Goal: Task Accomplishment & Management: Use online tool/utility

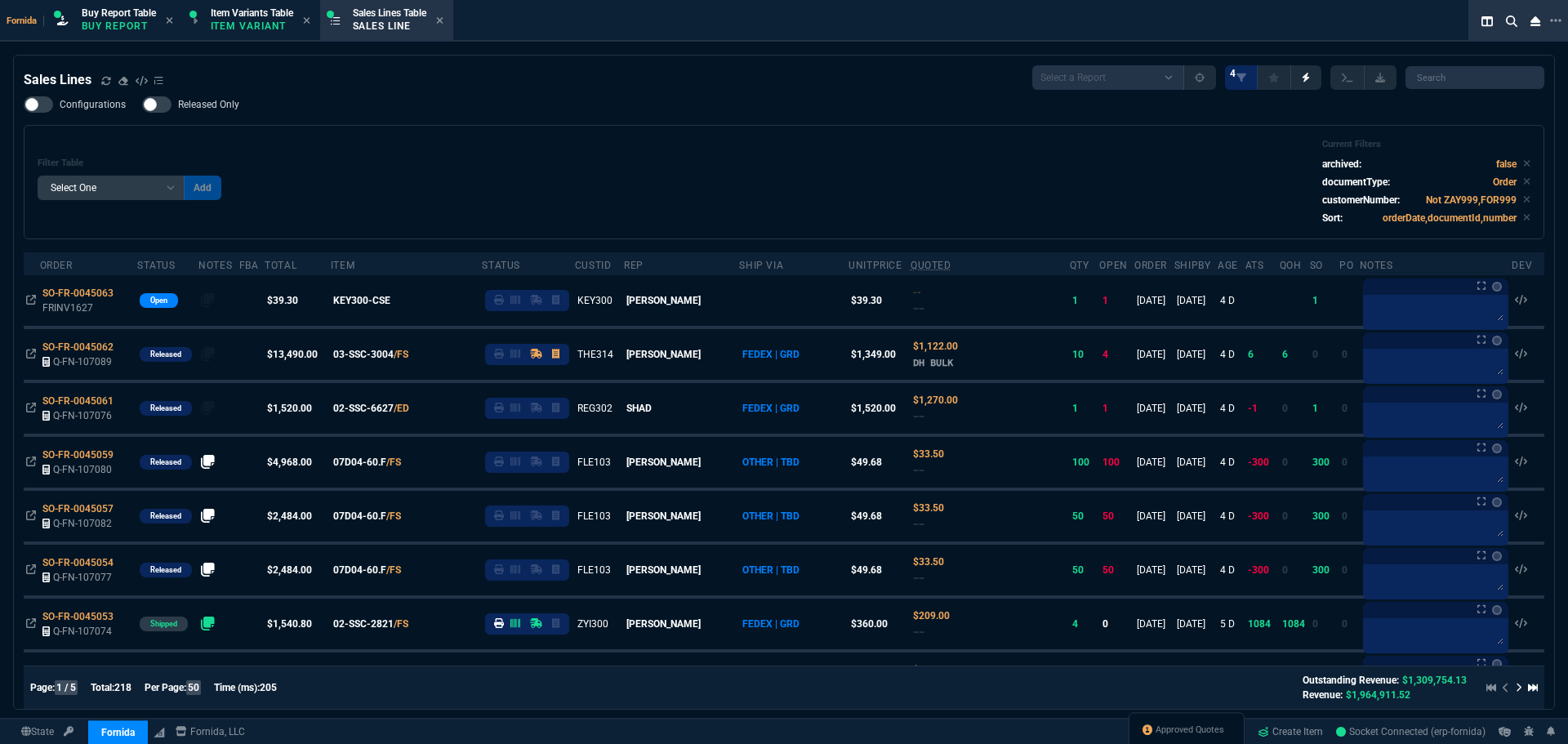
select select "1: BROV"
select select
click at [1179, 733] on span "Approved Quotes" at bounding box center [1190, 731] width 69 height 13
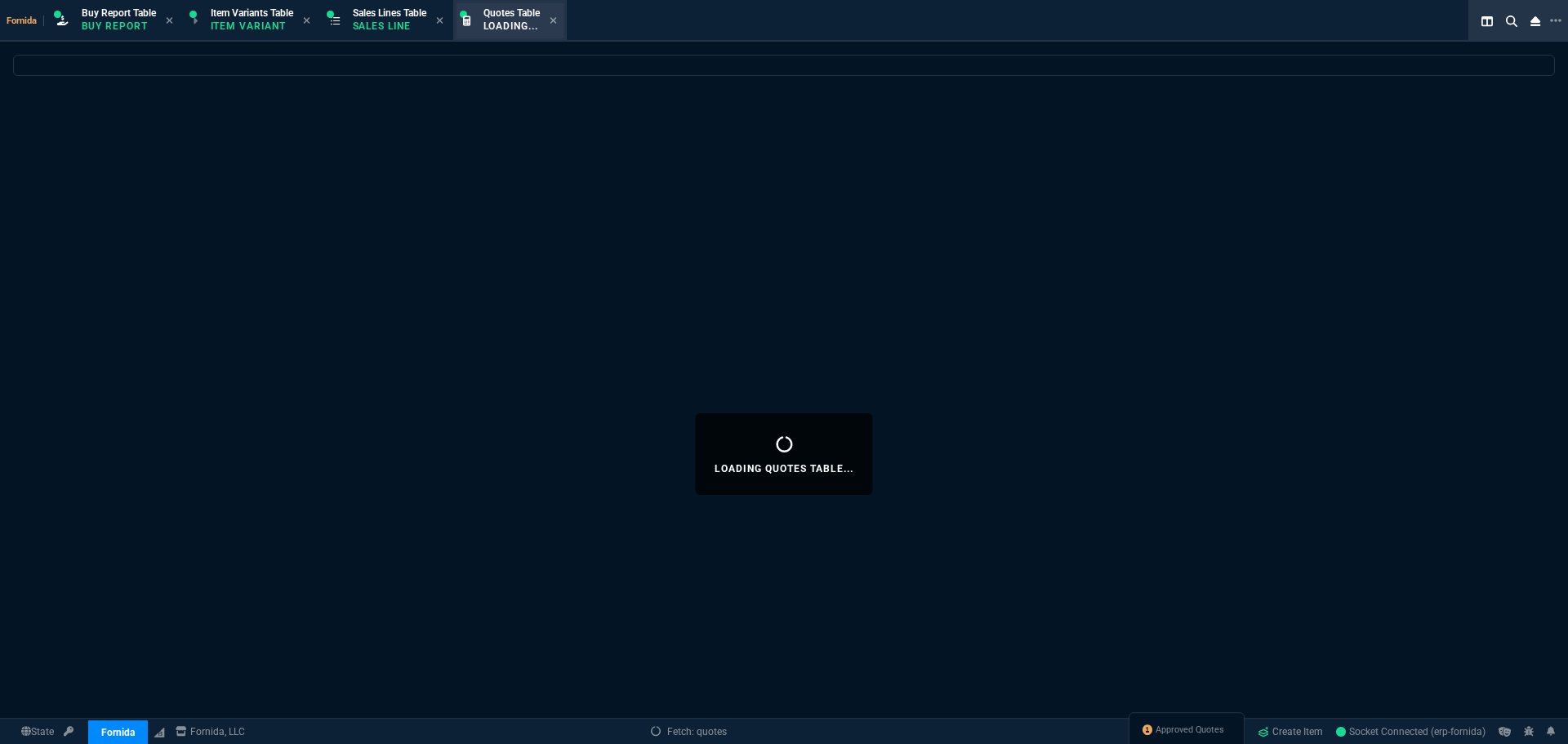
select select
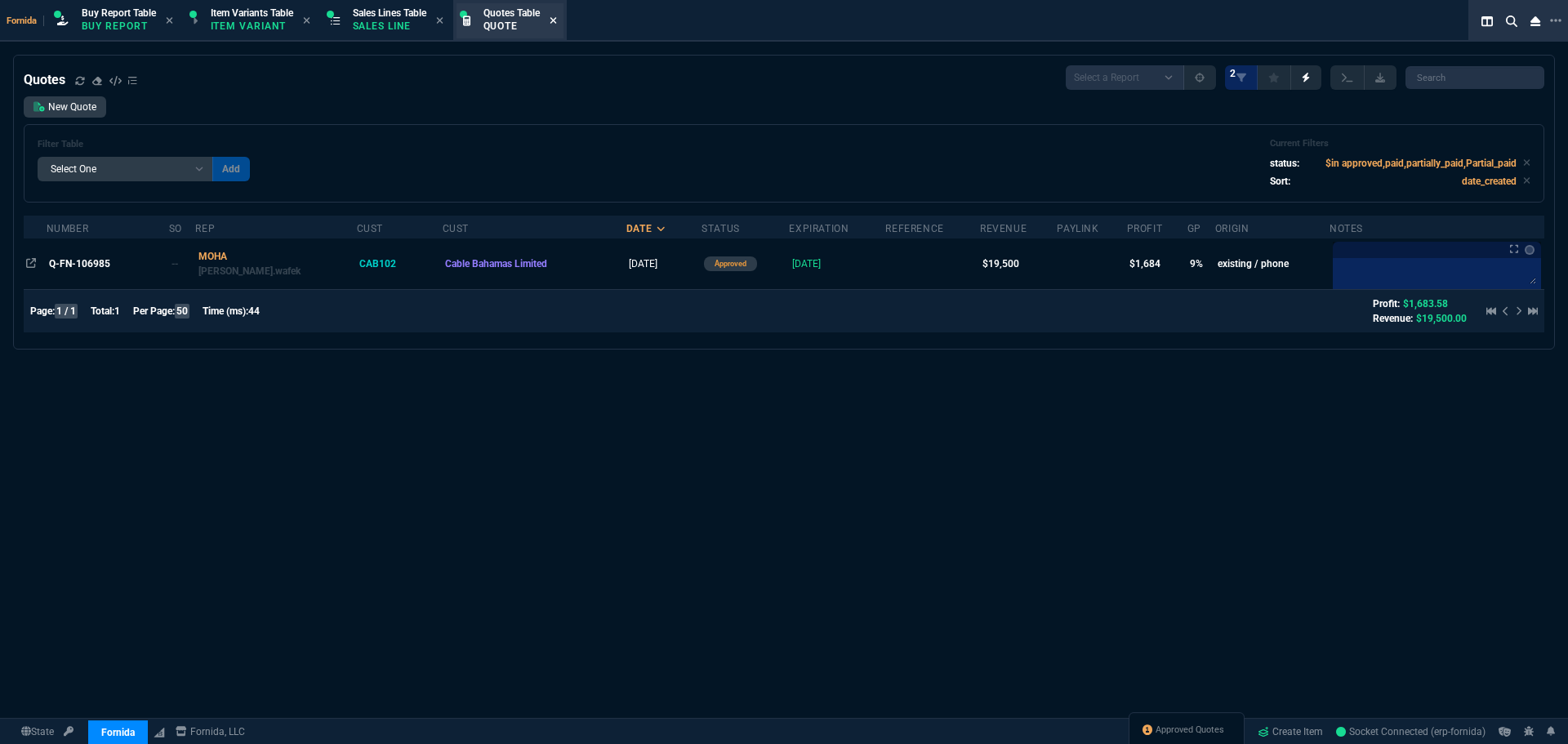
click at [557, 19] on icon at bounding box center [553, 20] width 8 height 10
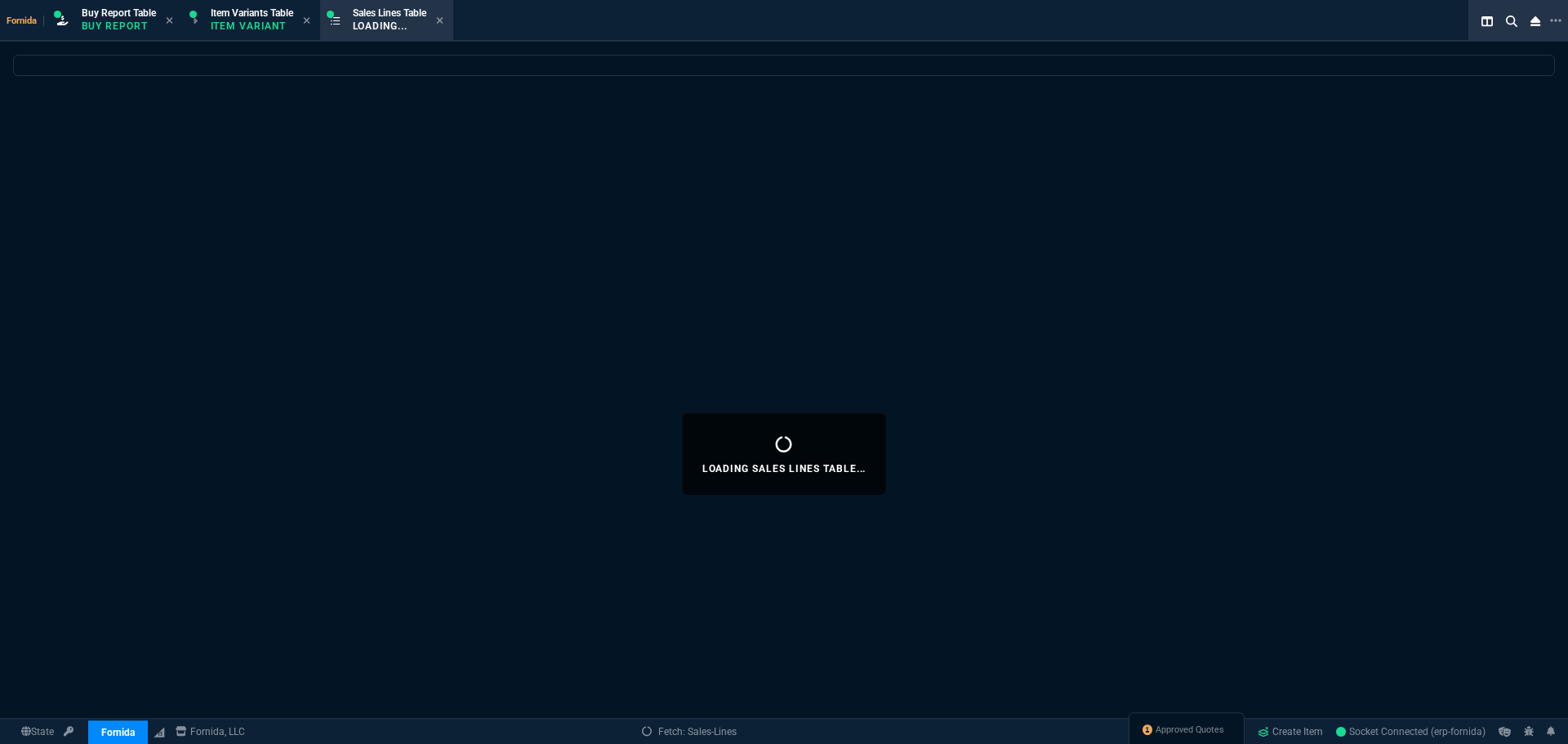
select select
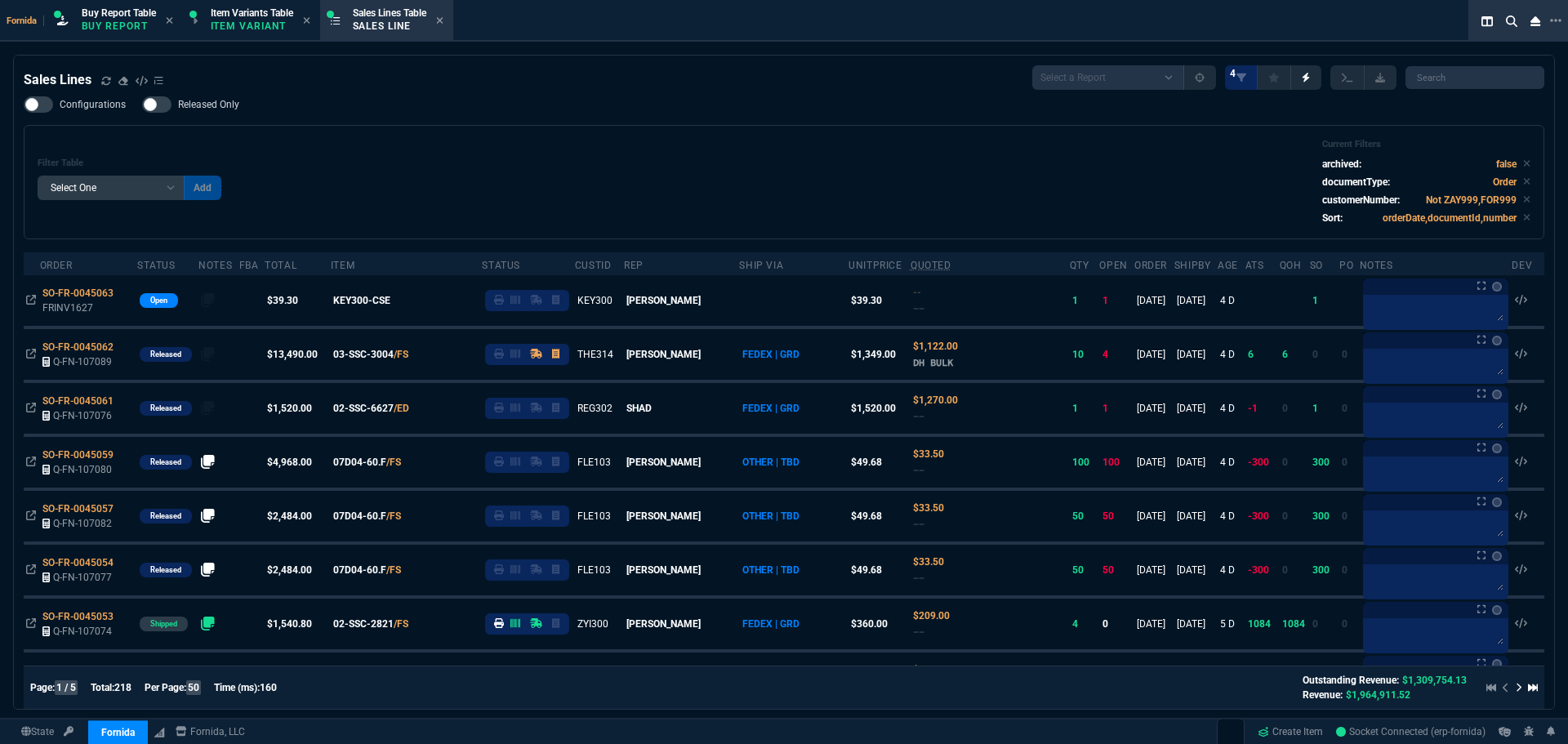
click at [464, 113] on div "Configurations Released Only Filter Table Select One Add Filter () Age () ATS (…" at bounding box center [784, 168] width 1520 height 143
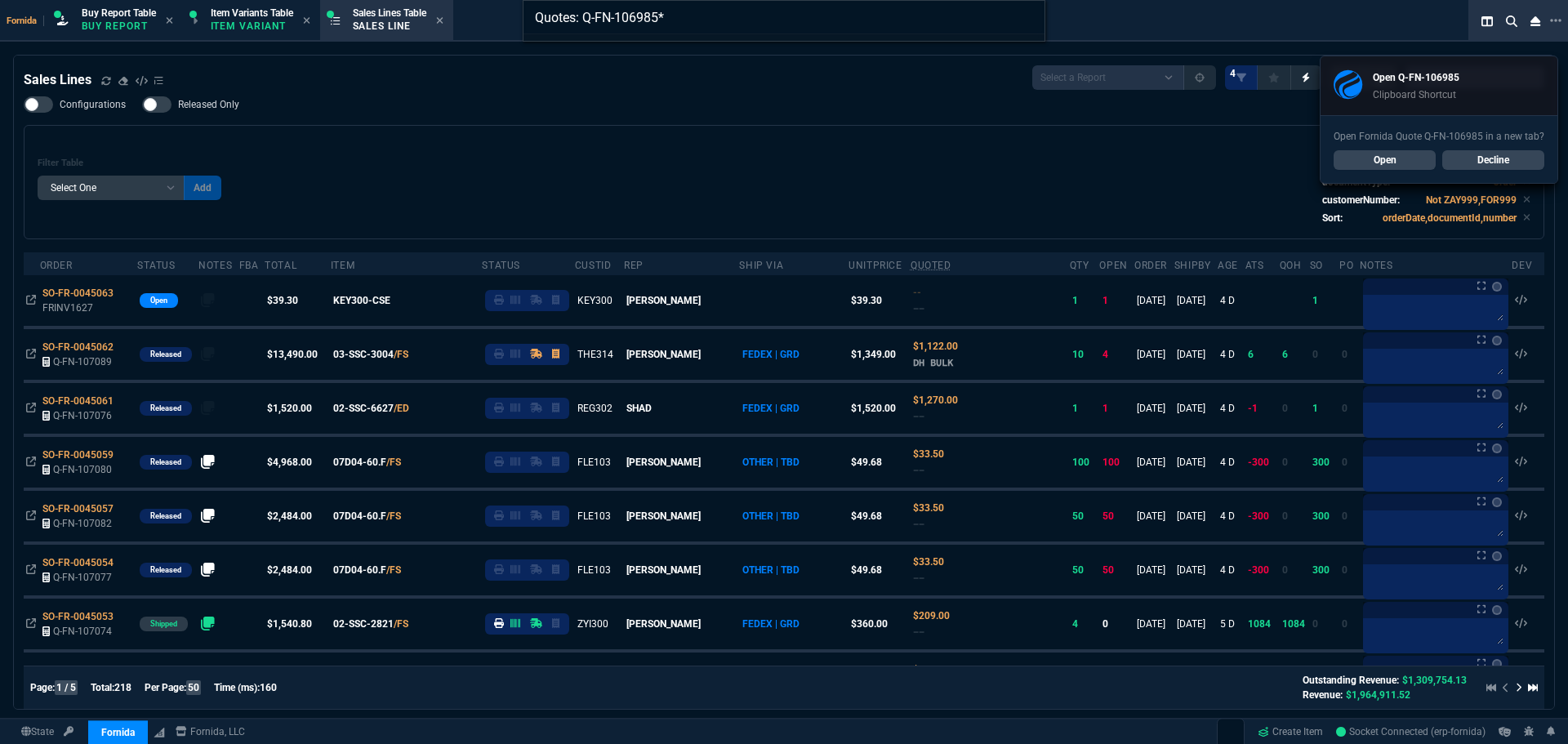
type input "Quotes: Q-FN-106985"
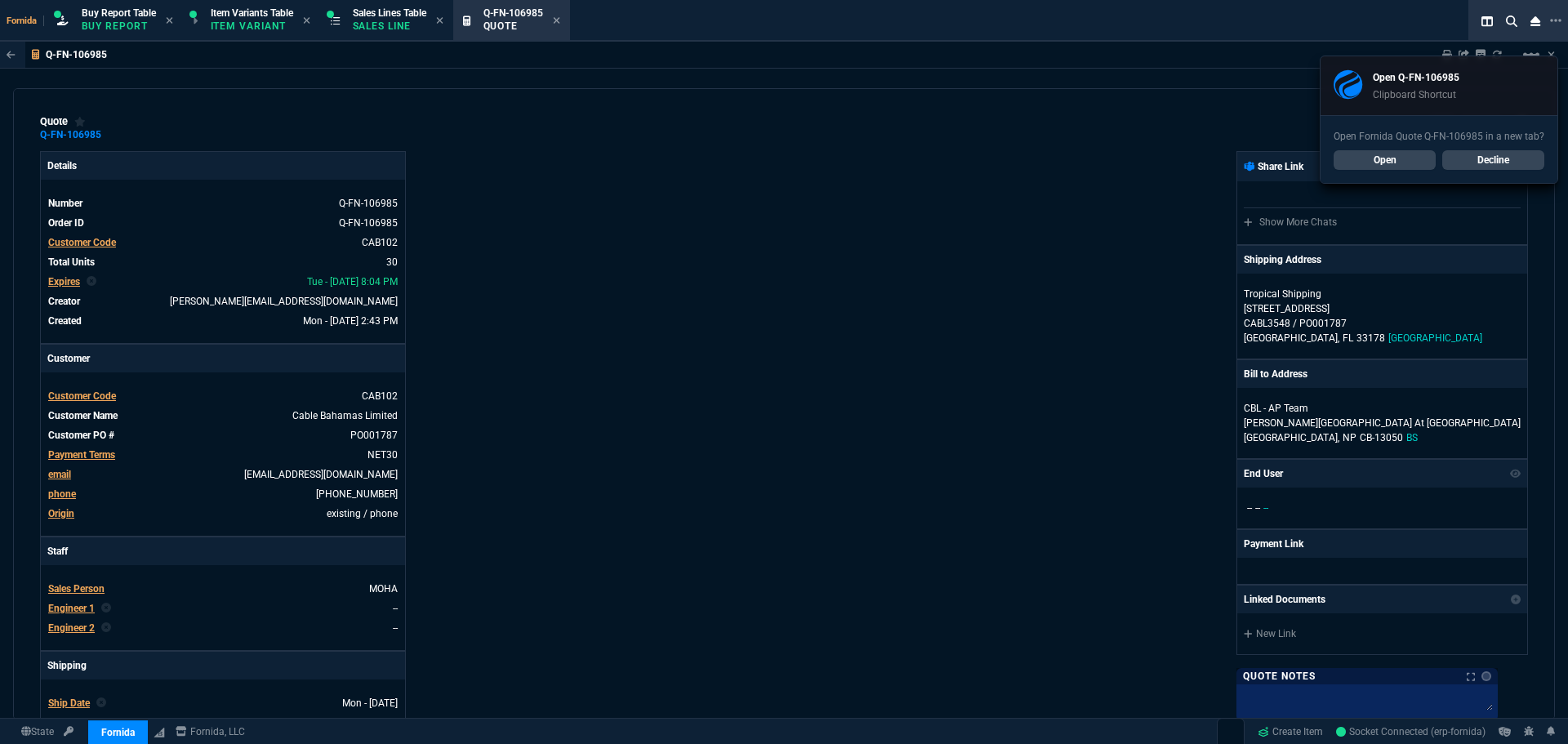
type input "16"
type input "94"
type input "599.99"
type input "10"
type input "73"
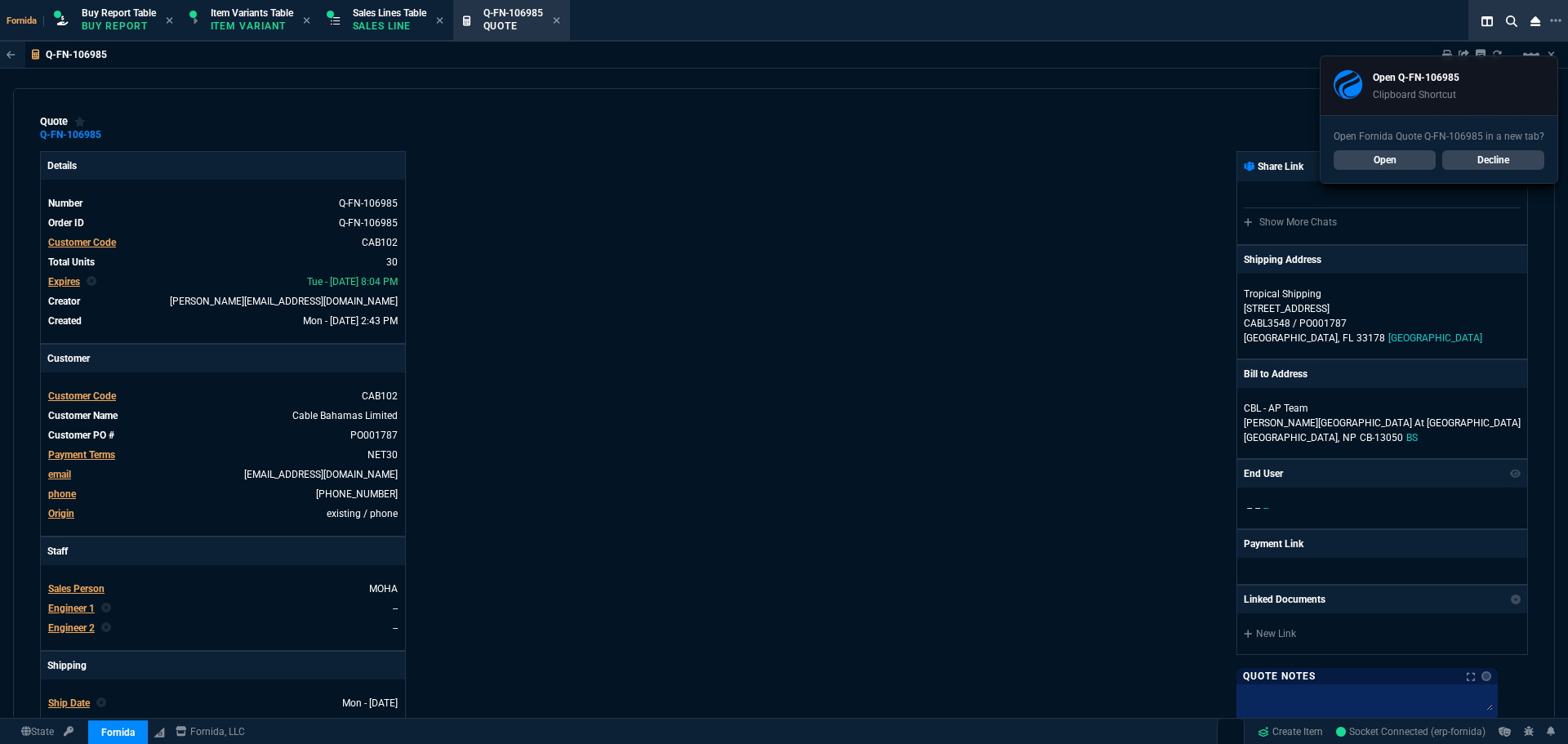
type input "769"
type input "0"
type input "2"
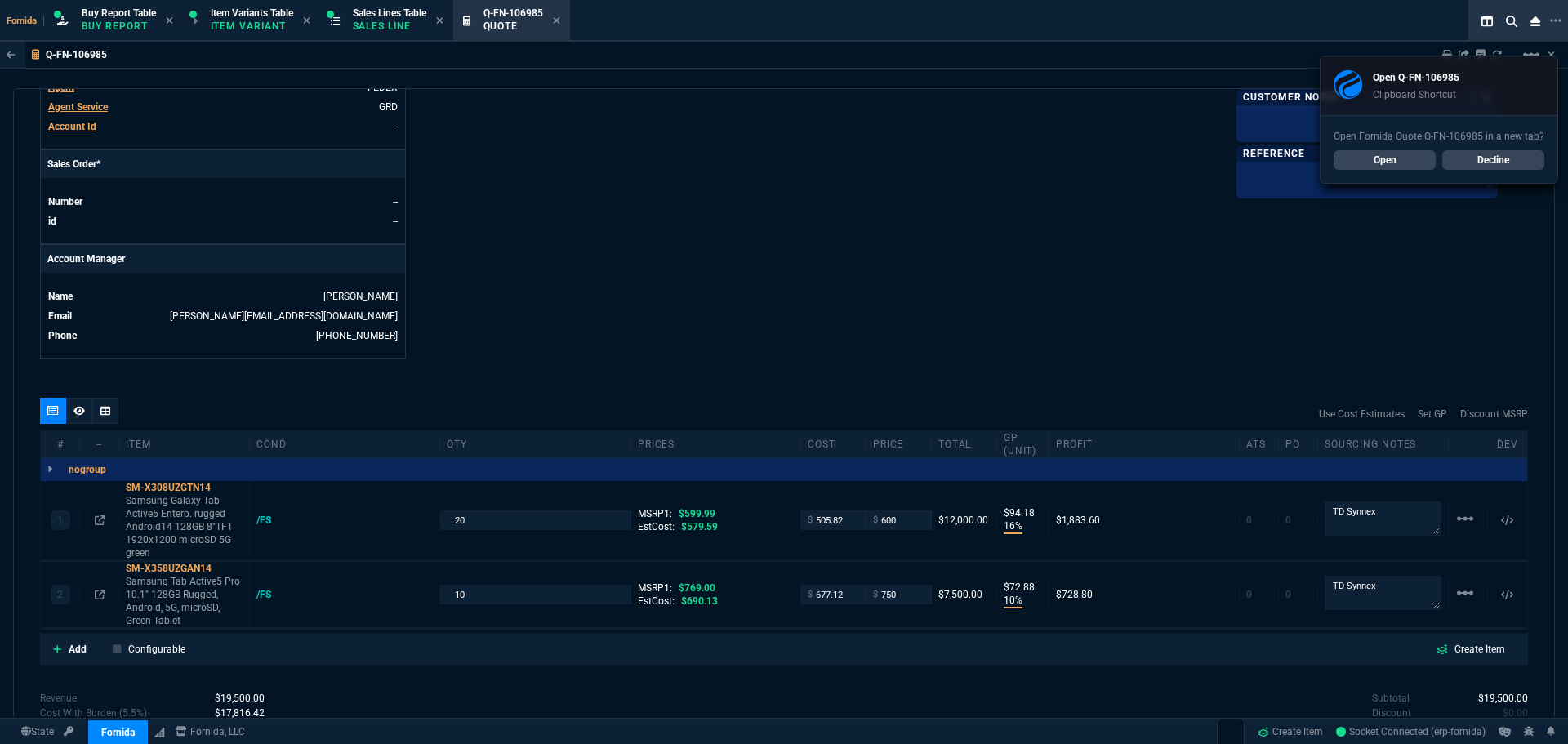
scroll to position [817, 0]
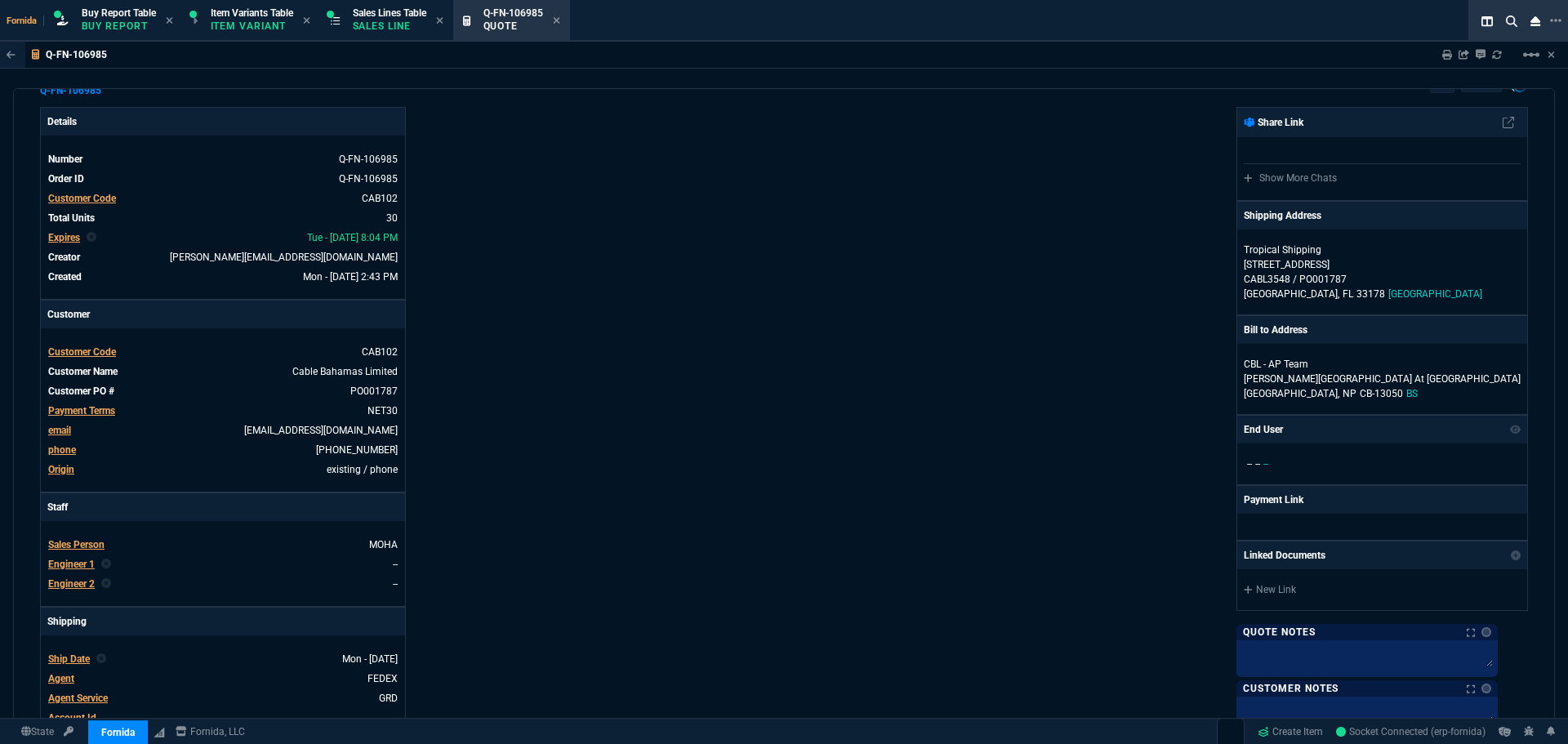
scroll to position [0, 0]
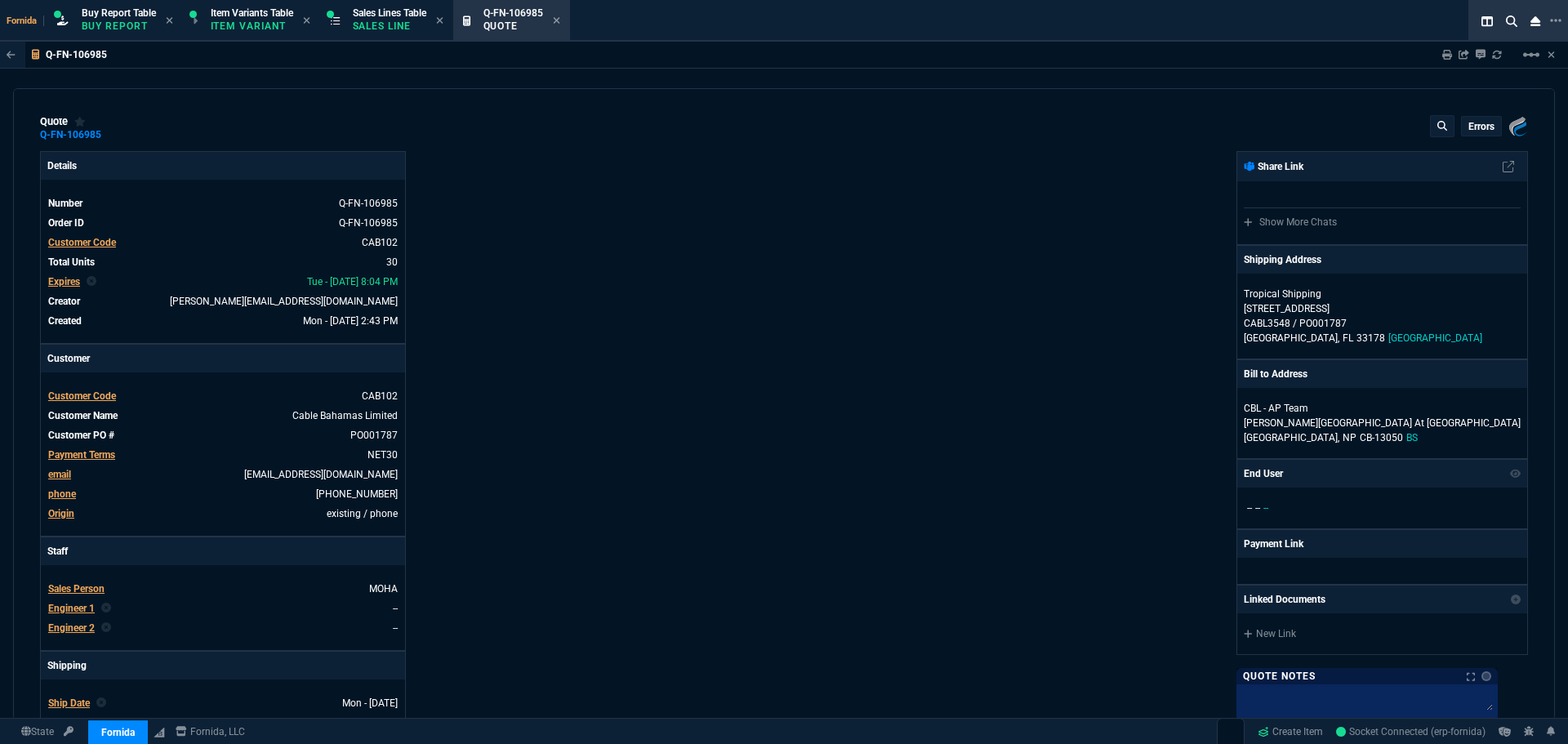
click at [884, 397] on div "Fornida, LLC [STREET_ADDRESS] Share Link Show More Chats Shipping Address Tropi…" at bounding box center [1155, 573] width 744 height 843
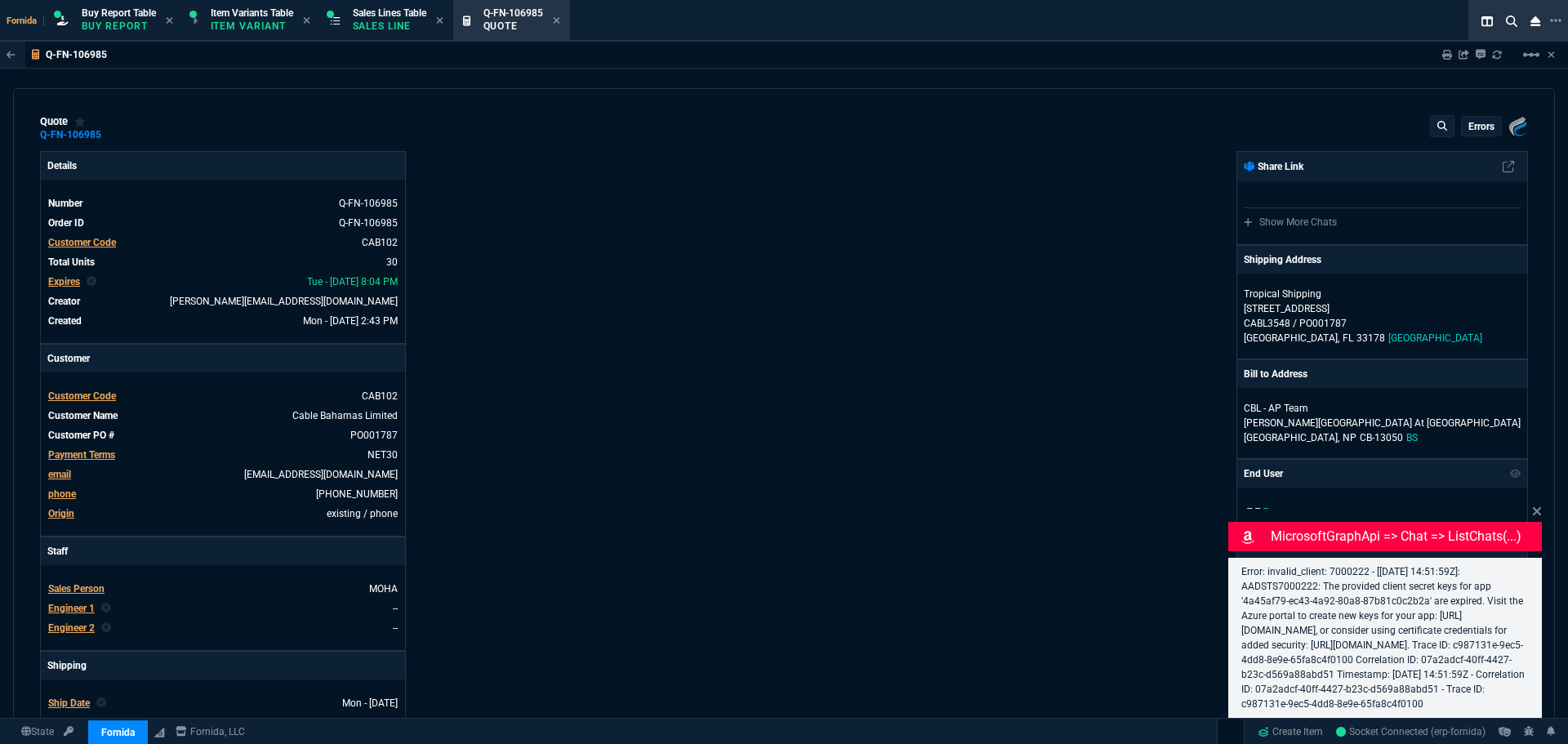
type input "16"
type input "94"
type input "10"
type input "73"
select select "1: BROV"
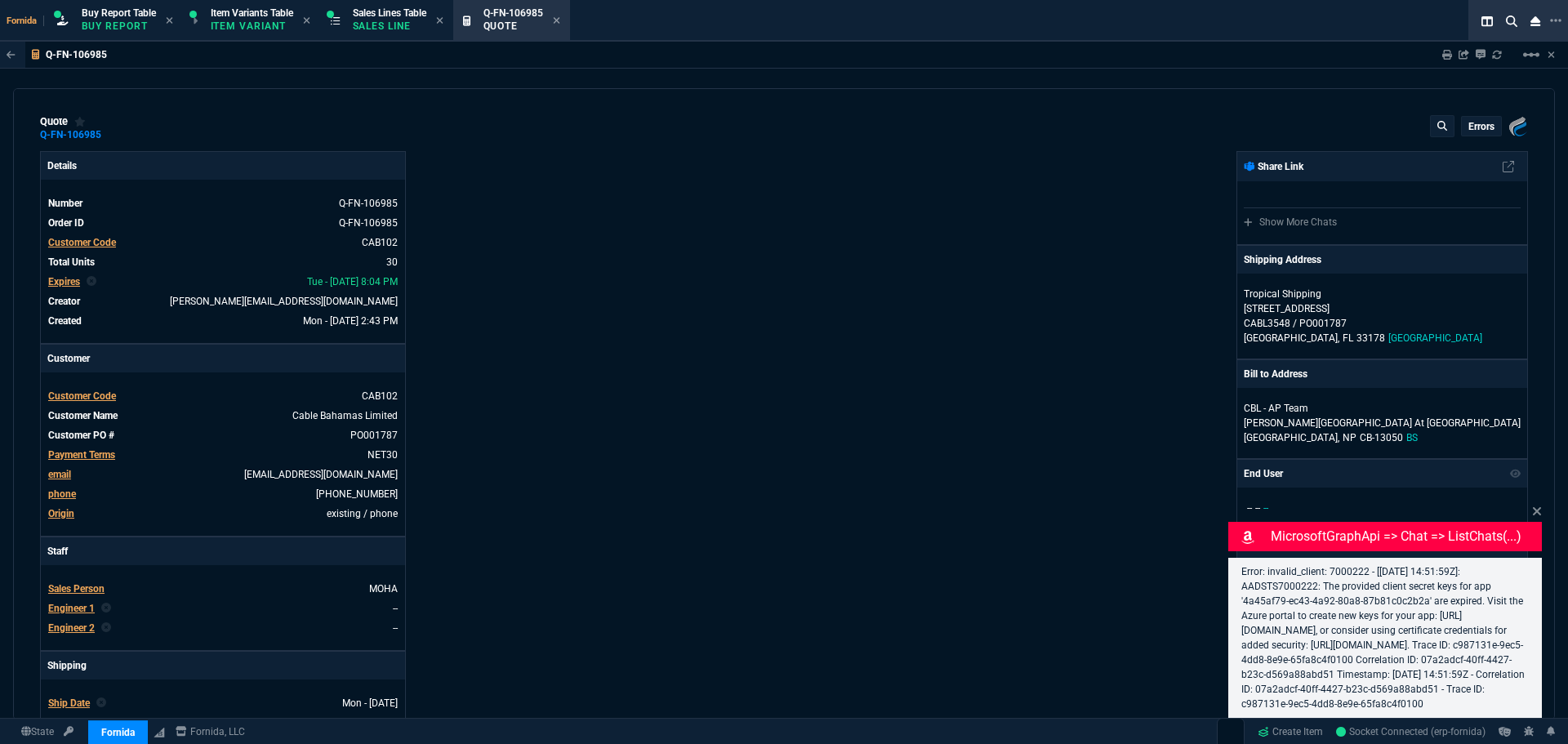
type input "0"
type input "2"
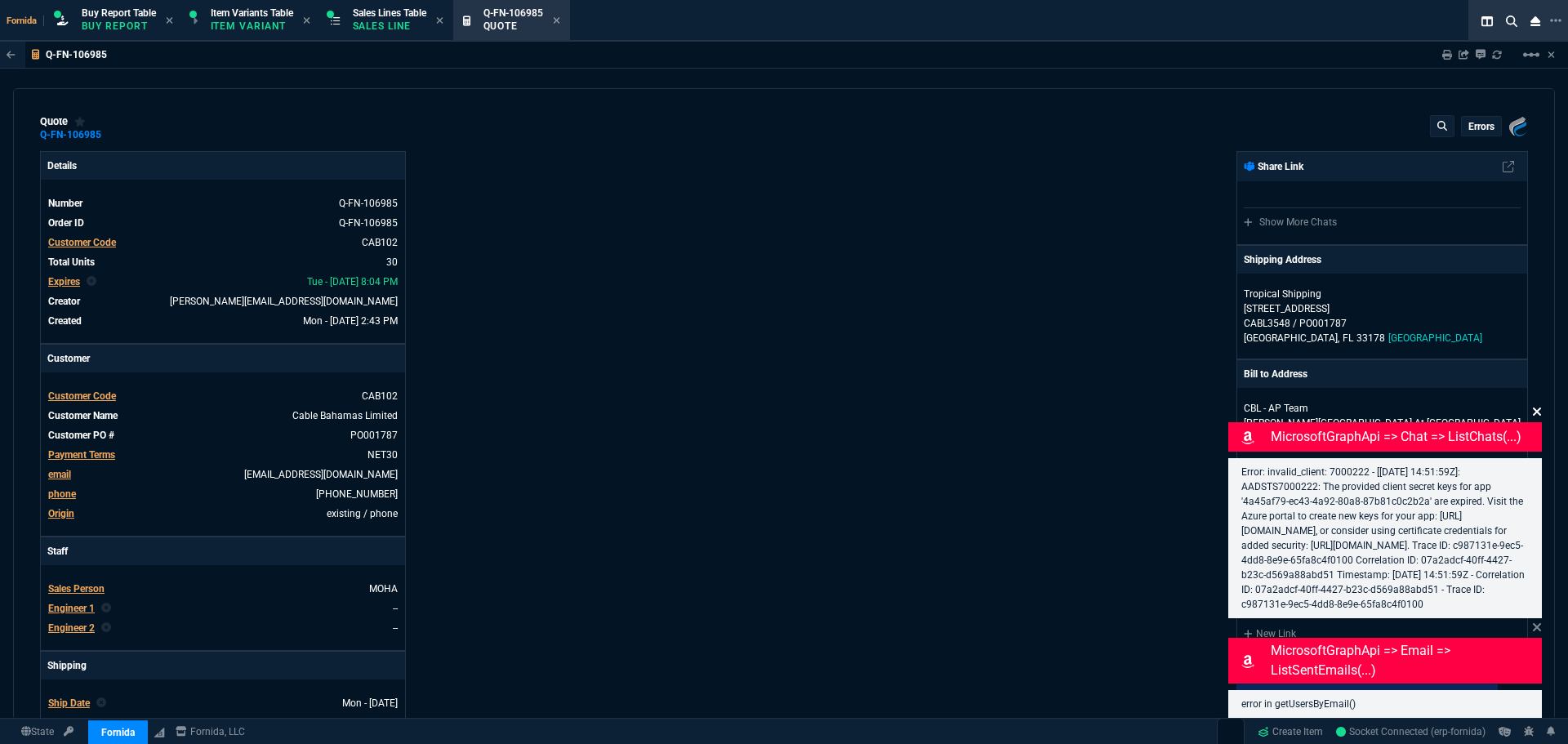
click at [1536, 404] on fa-icon at bounding box center [1536, 412] width 10 height 15
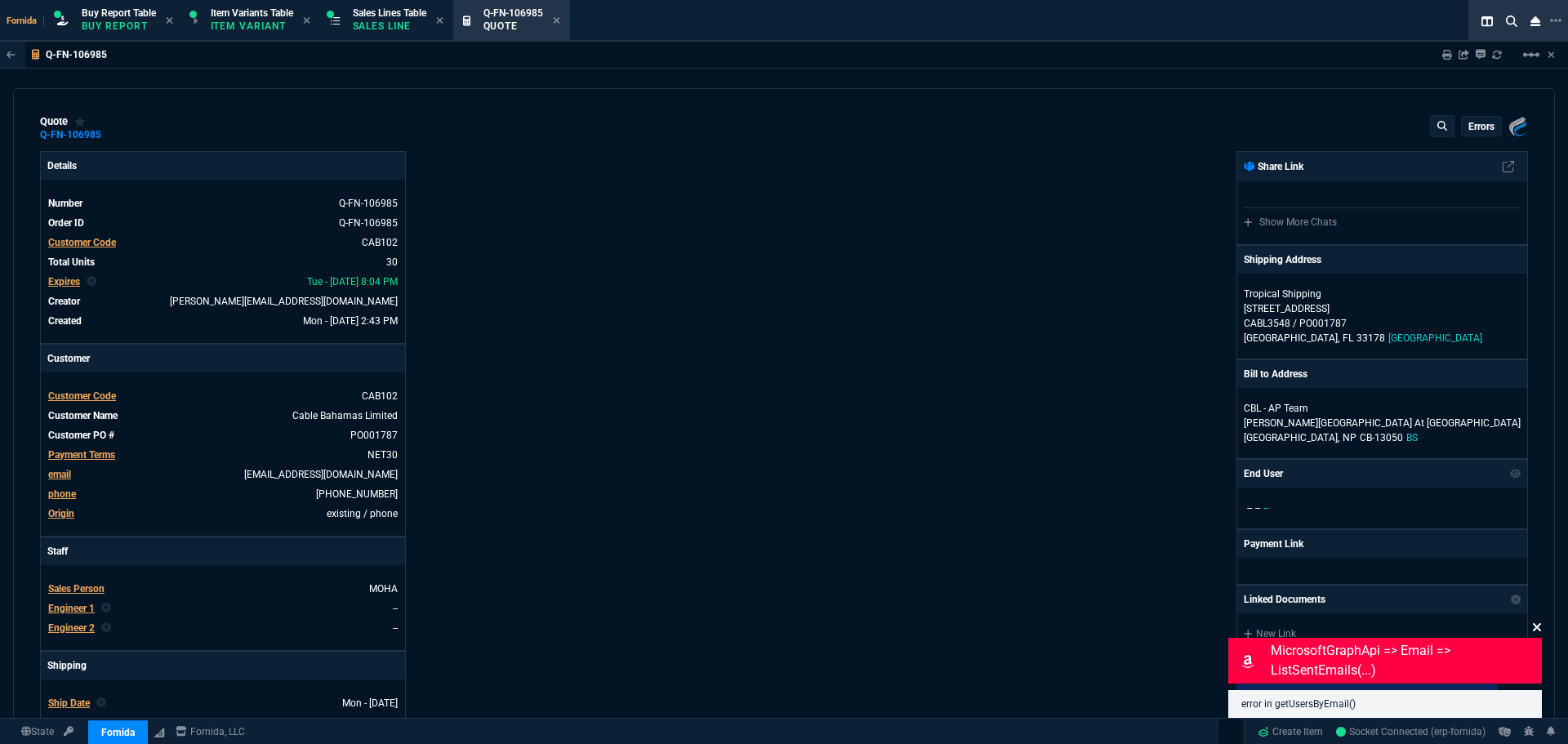
click at [1540, 625] on icon at bounding box center [1536, 627] width 10 height 13
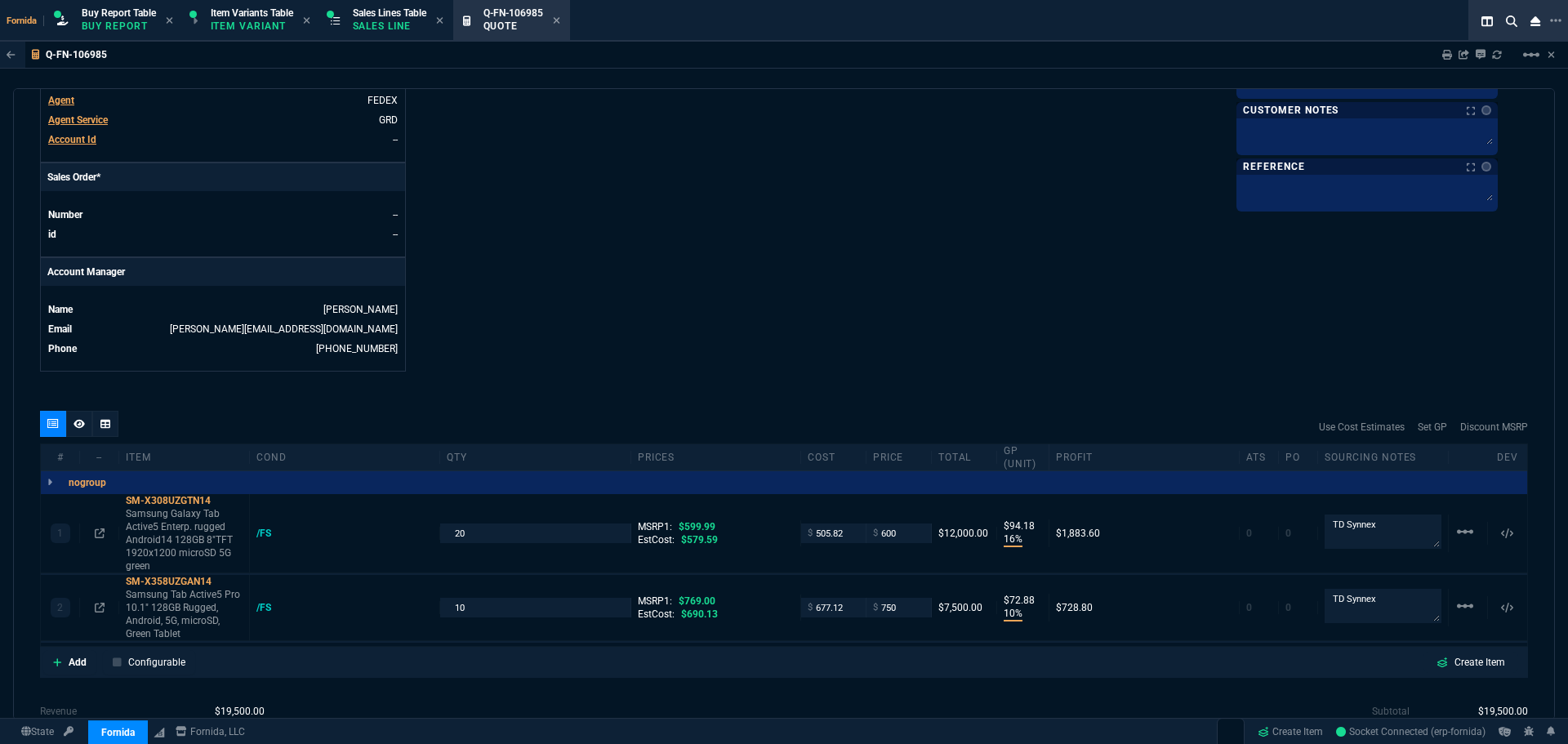
scroll to position [755, 0]
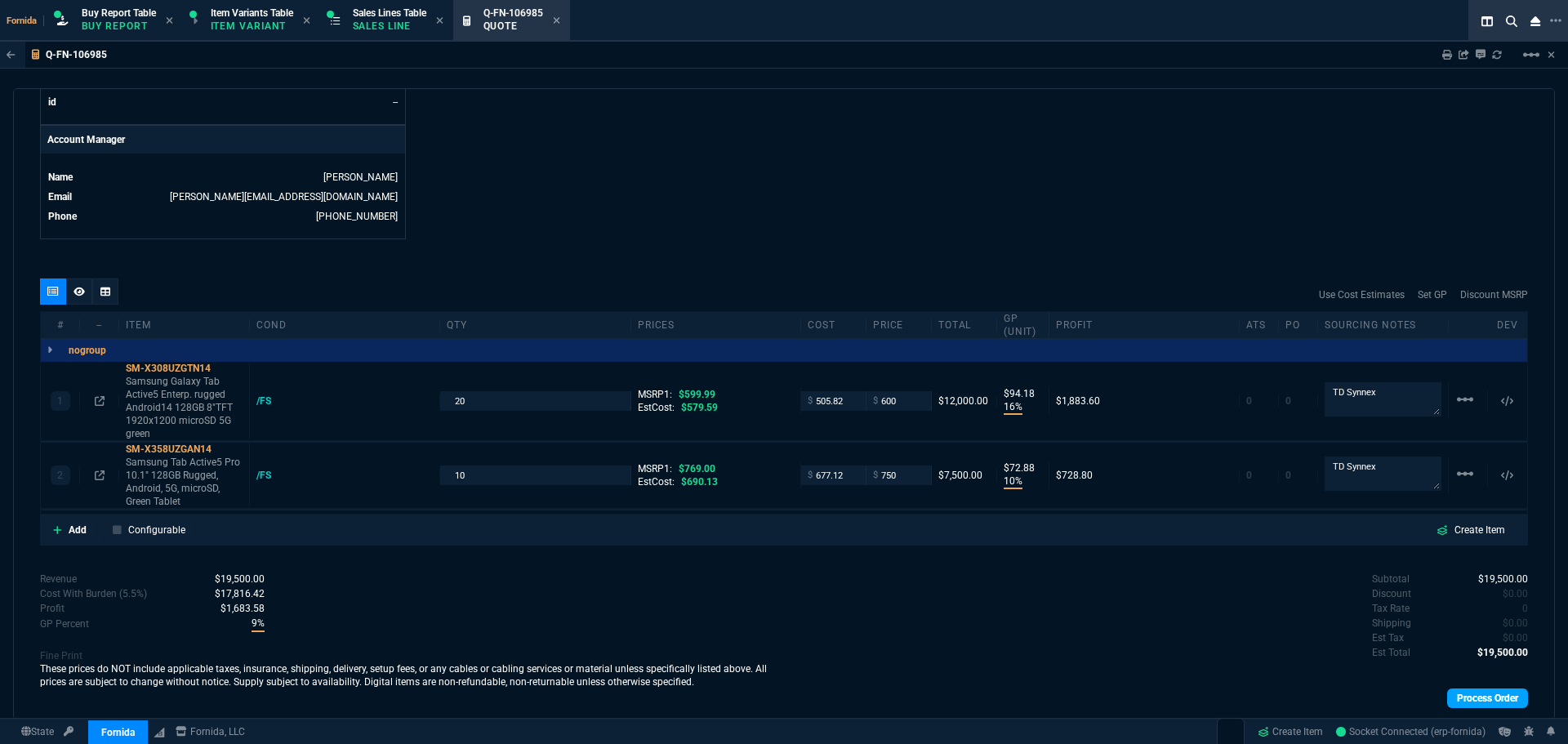
click at [1493, 692] on link "Process Order" at bounding box center [1488, 698] width 80 height 19
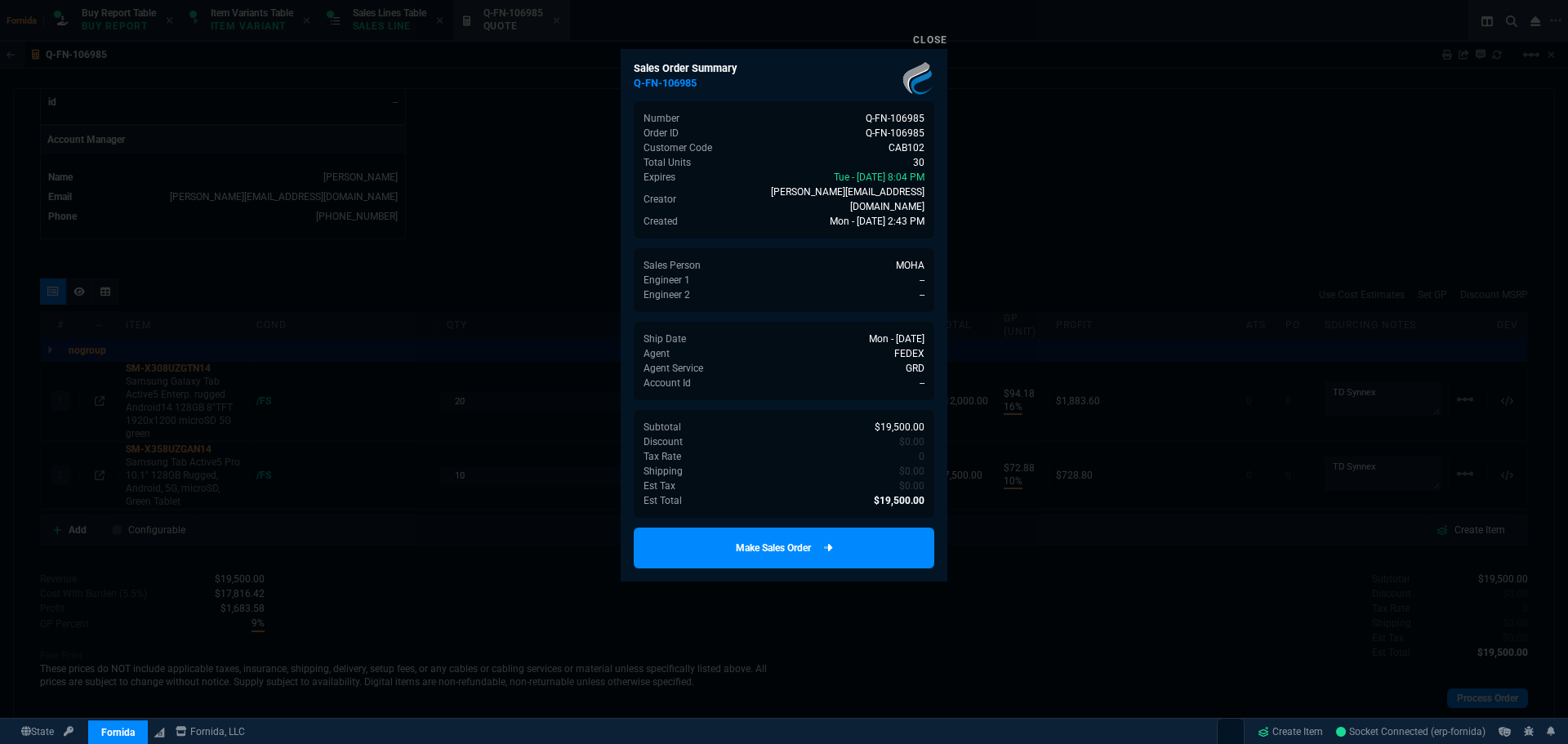
click at [880, 532] on link "Make Sales Order" at bounding box center [784, 548] width 301 height 41
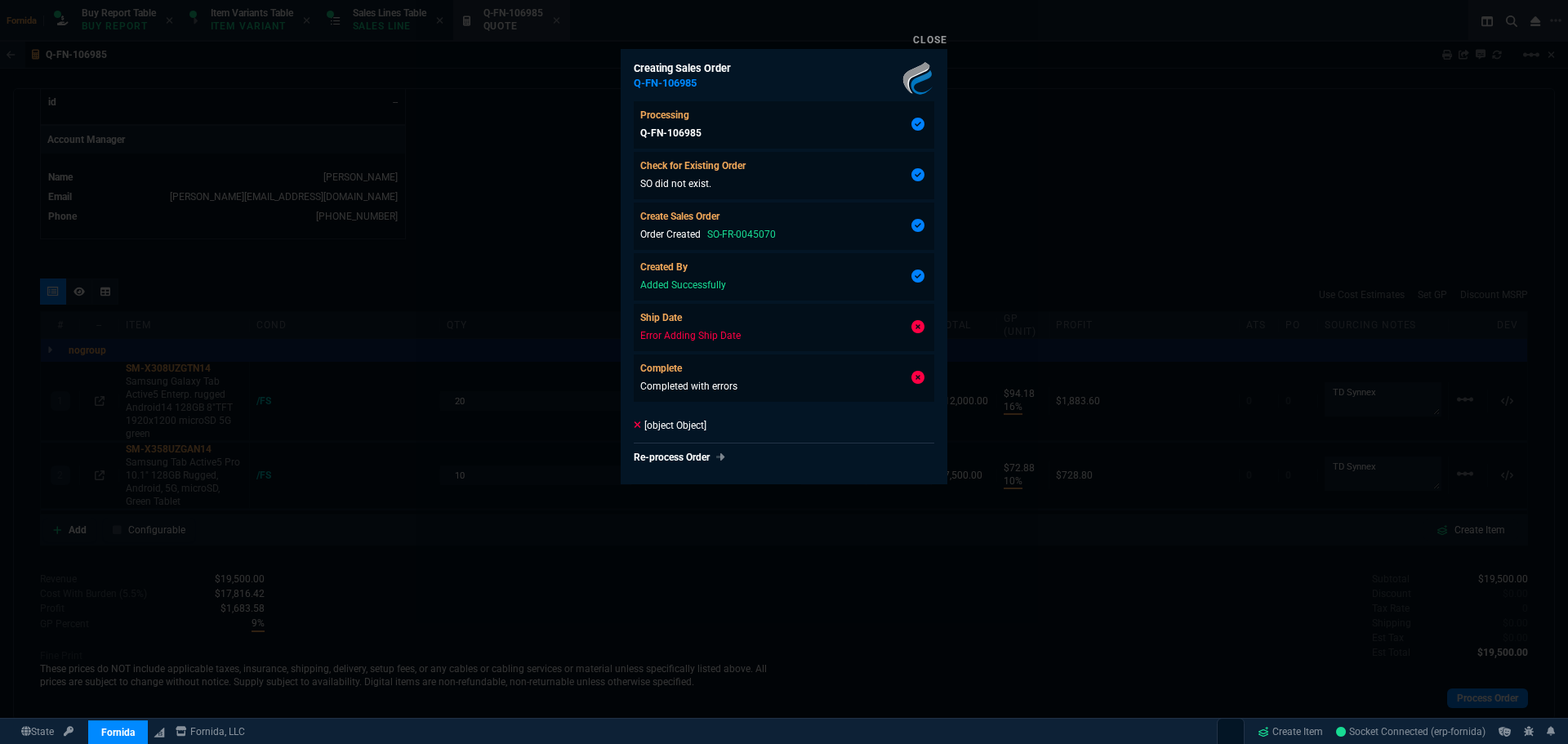
type input "16"
type input "94"
type input "599.99"
type input "10"
type input "73"
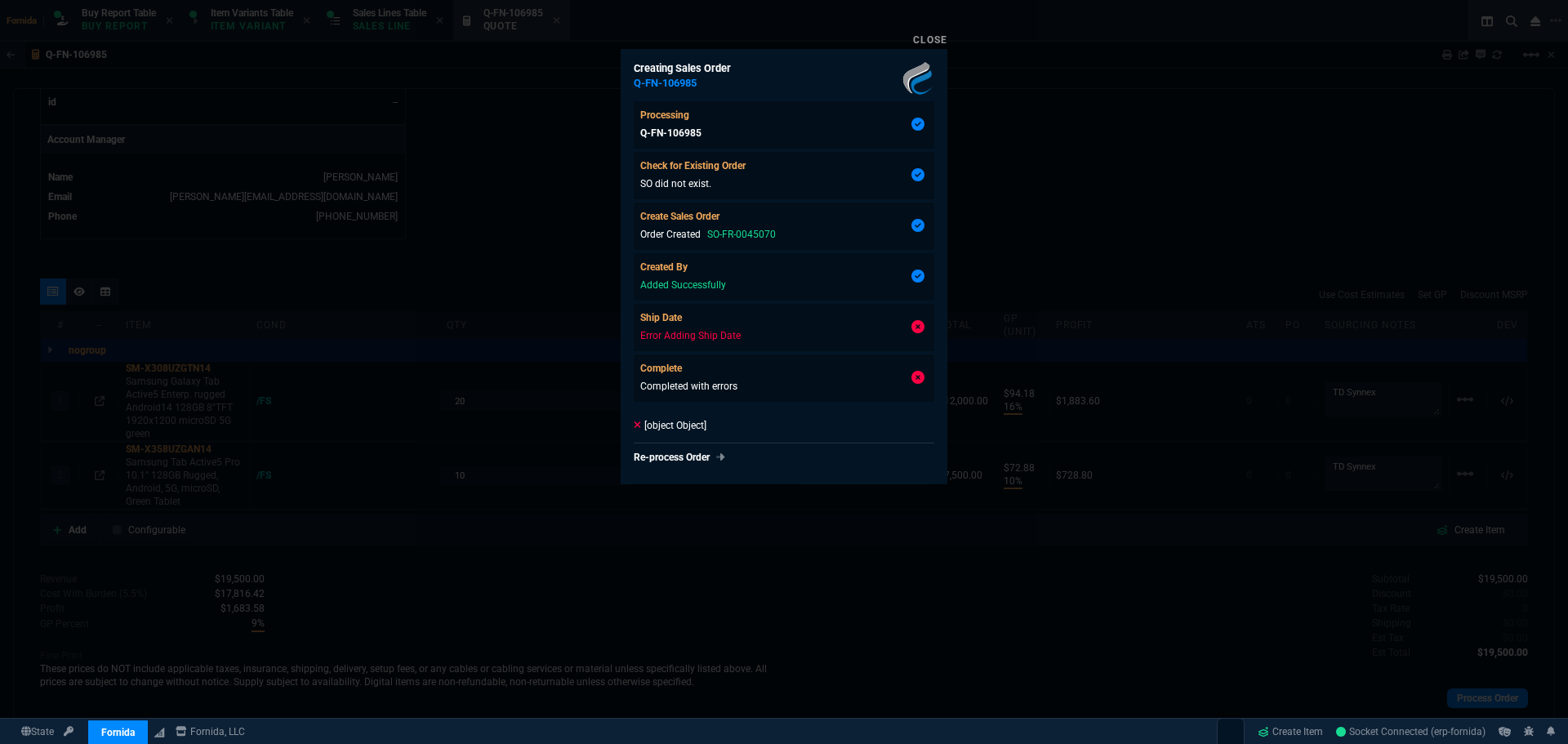
type input "769"
type input "0"
type input "2"
click at [570, 433] on div at bounding box center [784, 372] width 1568 height 744
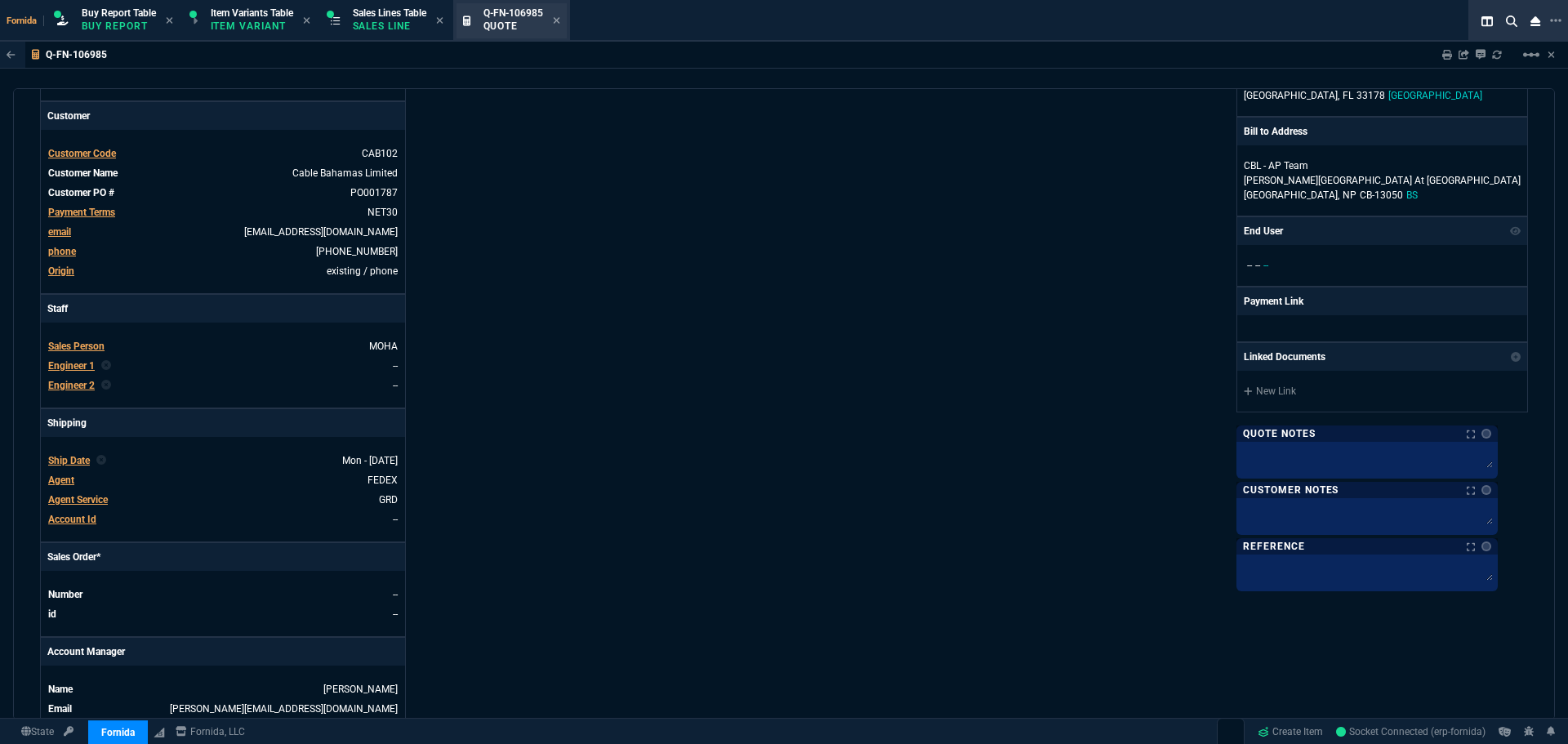
scroll to position [101, 0]
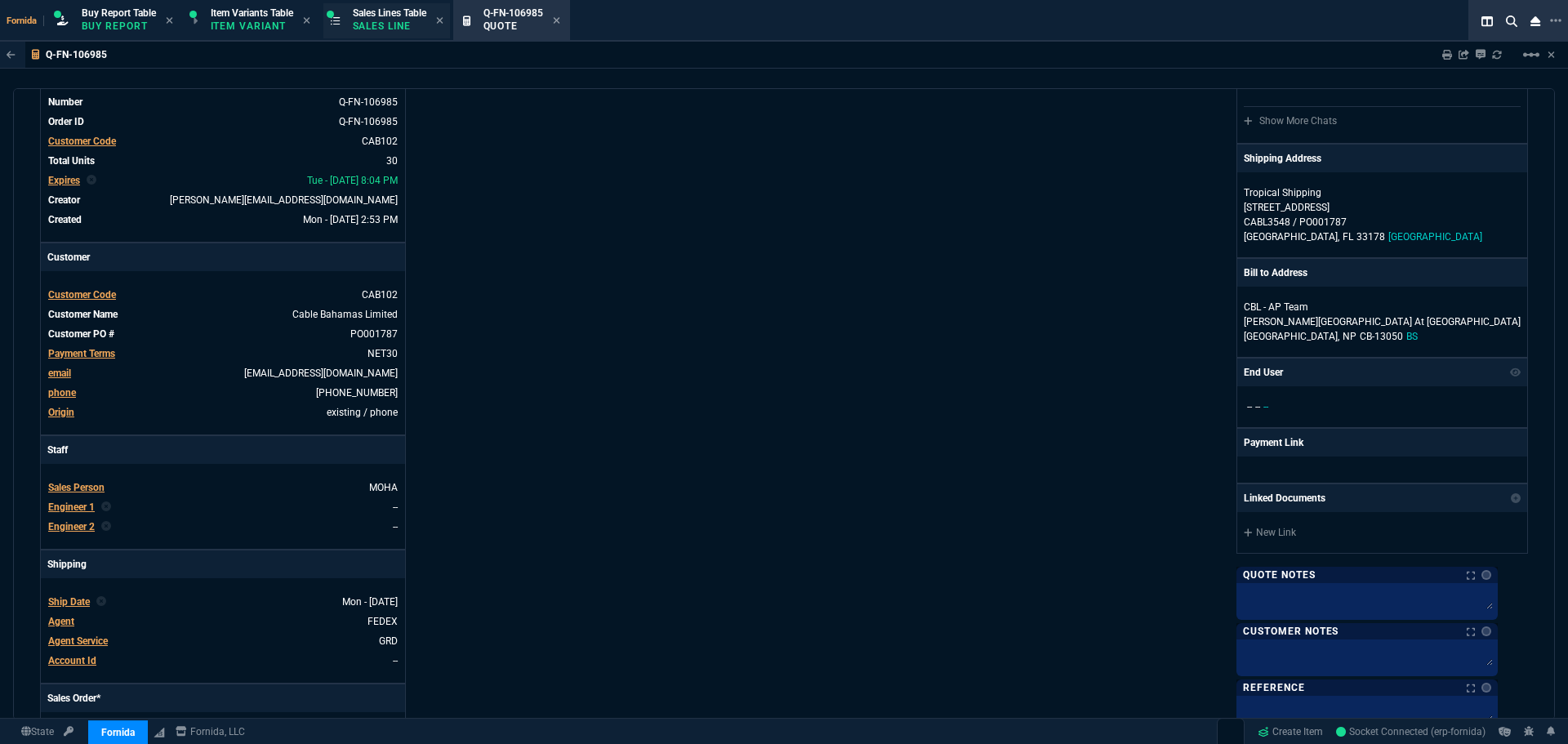
click at [400, 35] on div "Sales Lines Table Sales Line" at bounding box center [387, 20] width 126 height 35
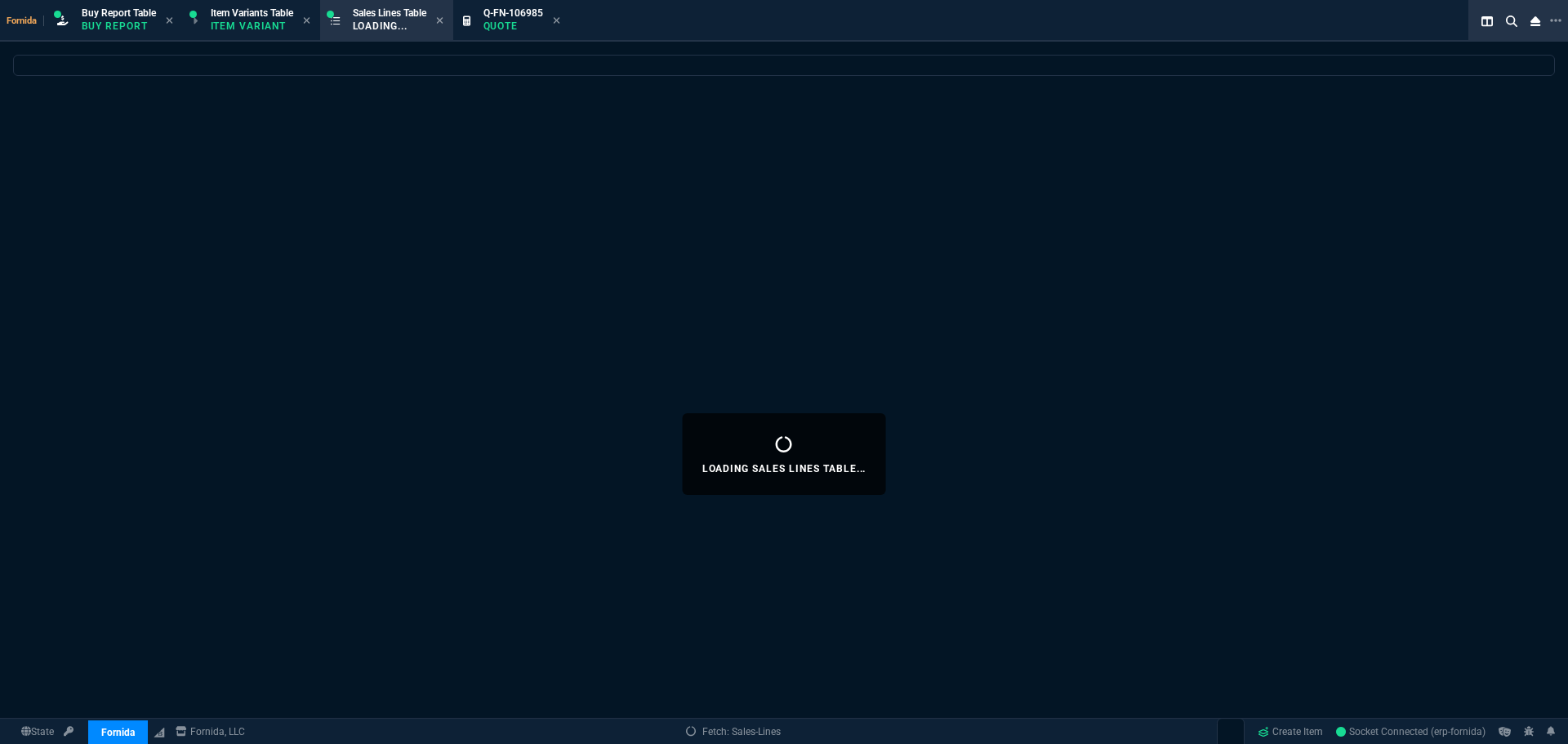
click at [559, 21] on icon at bounding box center [556, 20] width 7 height 7
select select
